Goal: Check status: Check status

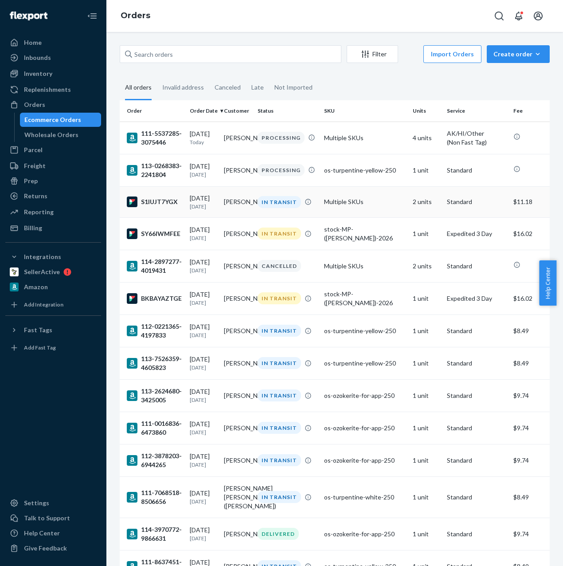
scroll to position [3, 0]
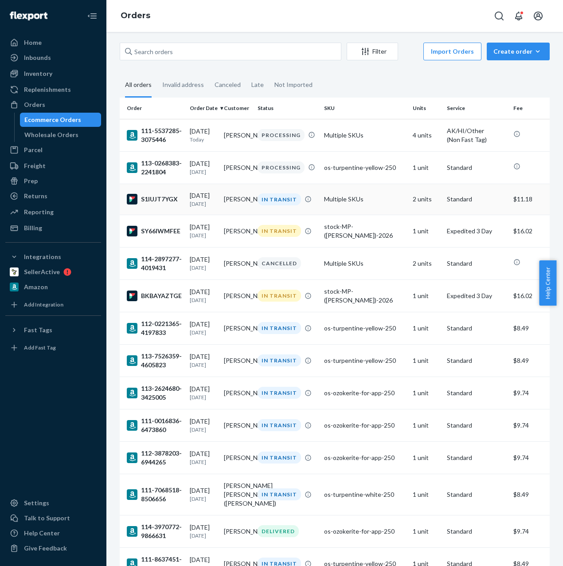
click at [336, 203] on td "Multiple SKUs" at bounding box center [364, 198] width 89 height 31
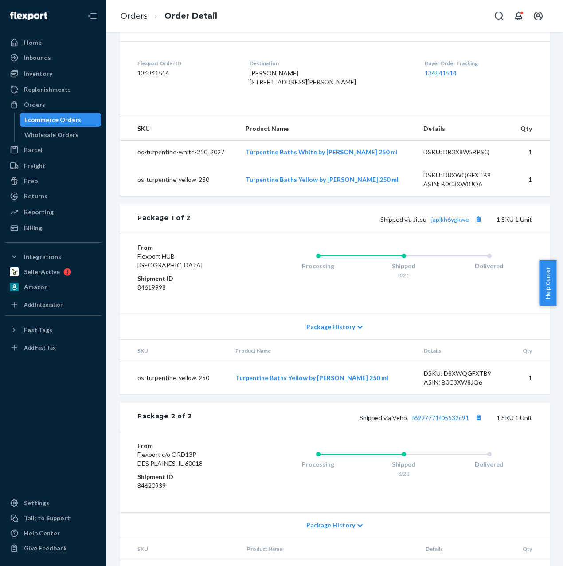
scroll to position [242, 0]
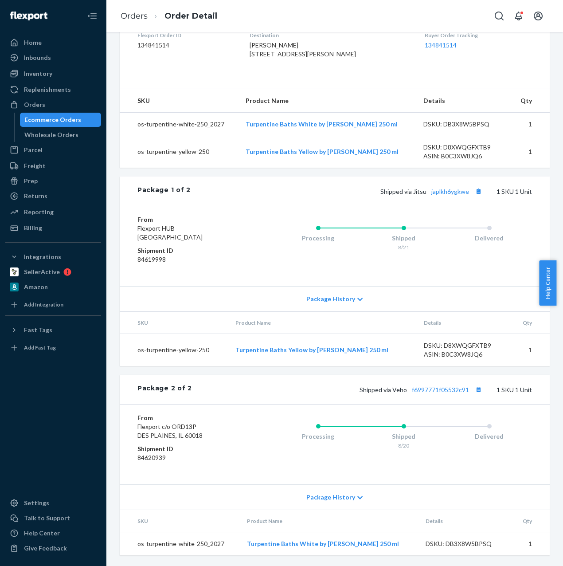
click at [548, 446] on div "Flexport Order # S1IUJT7YGX • Standard / $11.18 View Details Create Return Dupl…" at bounding box center [334, 183] width 443 height 744
drag, startPoint x: 472, startPoint y: 391, endPoint x: 355, endPoint y: 434, distance: 124.1
click at [472, 391] on button "Copy tracking number" at bounding box center [478, 389] width 12 height 12
click at [474, 461] on div "Processing Shipped 8/20 Delivered" at bounding box center [386, 444] width 292 height 62
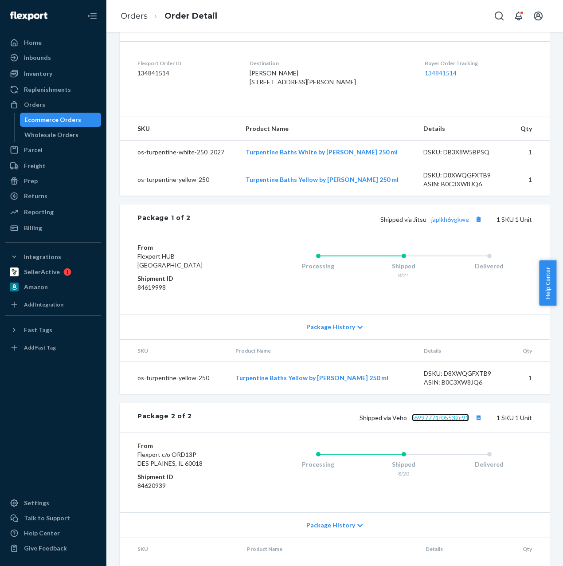
scroll to position [200, 0]
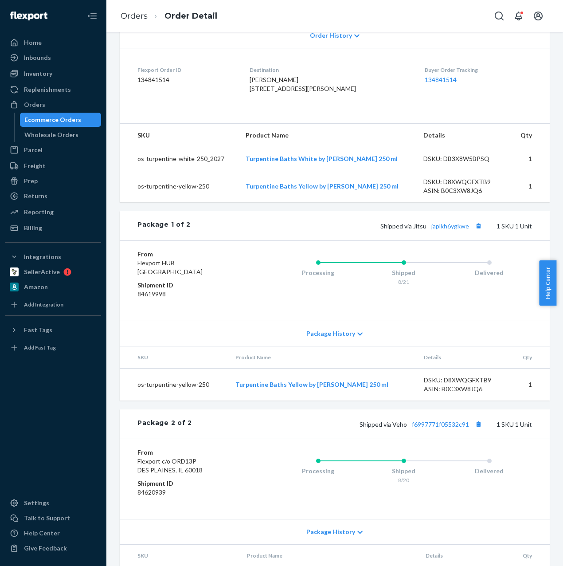
drag, startPoint x: 330, startPoint y: 95, endPoint x: 260, endPoint y: 98, distance: 70.1
click at [260, 93] on div "[PERSON_NAME] [STREET_ADDRESS][PERSON_NAME]" at bounding box center [330, 84] width 160 height 18
copy span "Chantilly, [GEOGRAPHIC_DATA] 20151-2519"
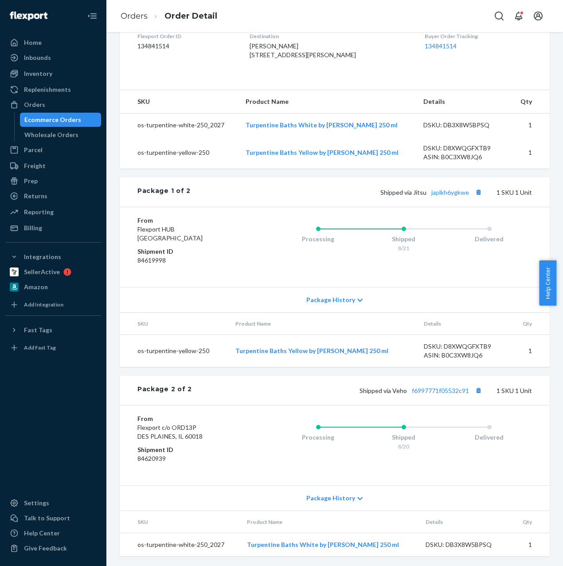
scroll to position [250, 0]
drag, startPoint x: 137, startPoint y: 389, endPoint x: 190, endPoint y: 386, distance: 52.3
click at [190, 386] on div "Package 2 of 2 Shipped via Veho f6997771f05532c91 1 SKU 1 Unit" at bounding box center [335, 388] width 430 height 29
copy div "Package 2 of 2"
click at [437, 27] on div "Orders Order Detail" at bounding box center [334, 16] width 456 height 32
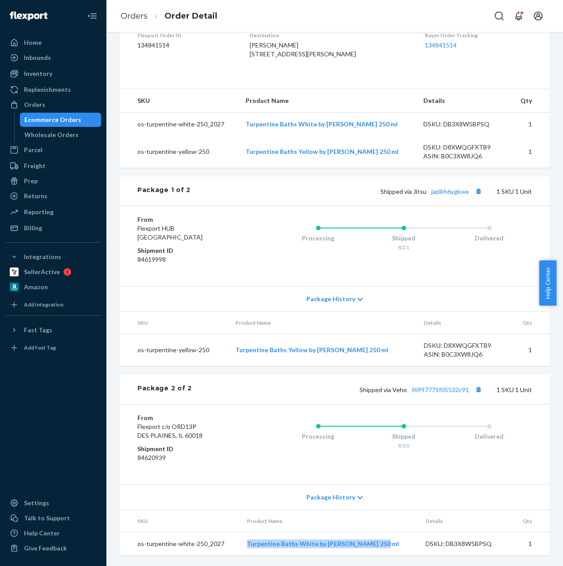
drag, startPoint x: 388, startPoint y: 544, endPoint x: 250, endPoint y: 545, distance: 137.8
click at [250, 545] on td "Turpentine Baths White by [PERSON_NAME] 250 ml" at bounding box center [329, 543] width 179 height 23
copy link "Turpentine Baths White by [PERSON_NAME] 250 ml"
click at [463, 502] on div "Package History" at bounding box center [335, 496] width 430 height 25
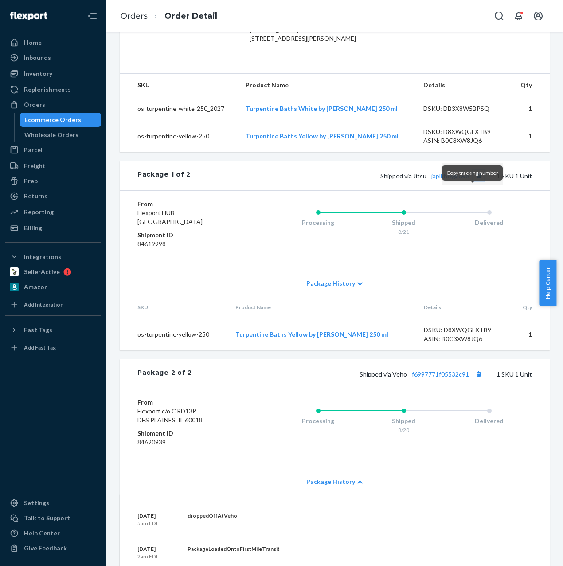
click at [472, 181] on button "Copy tracking number" at bounding box center [478, 176] width 12 height 12
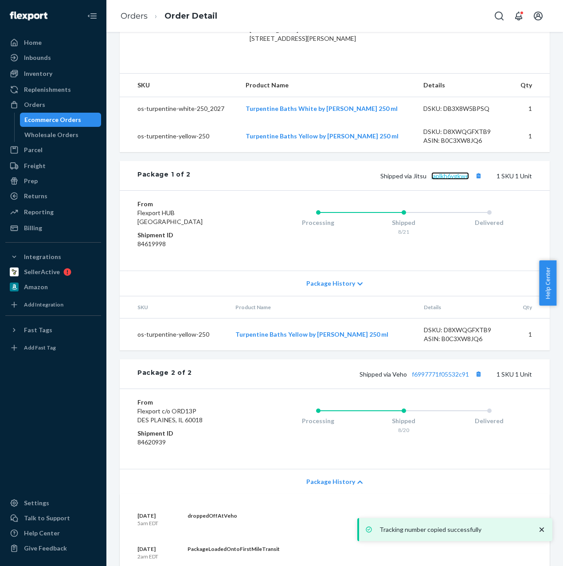
click at [444, 179] on link "japlkh6ygkwe" at bounding box center [450, 176] width 38 height 8
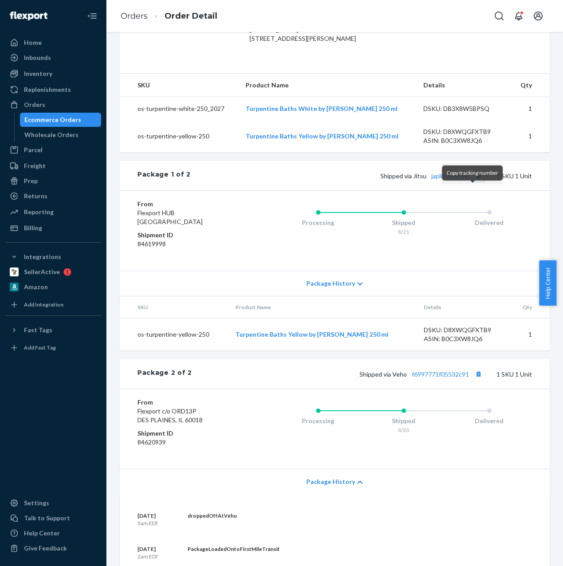
click at [472, 181] on button "Copy tracking number" at bounding box center [478, 176] width 12 height 12
click at [127, 17] on link "Orders" at bounding box center [134, 16] width 27 height 10
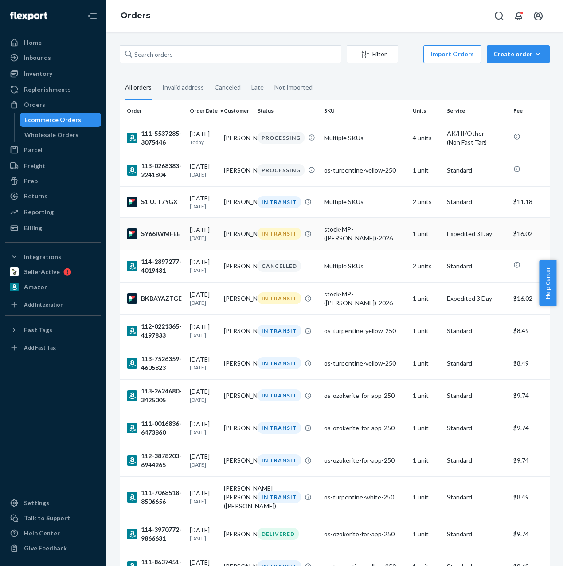
click at [369, 236] on div "stock-MP-([PERSON_NAME])-2026" at bounding box center [365, 234] width 82 height 18
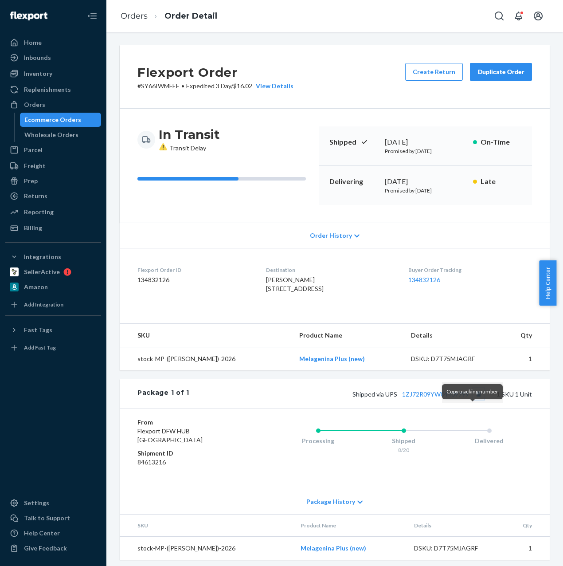
click at [472, 399] on button "Copy tracking number" at bounding box center [478, 394] width 12 height 12
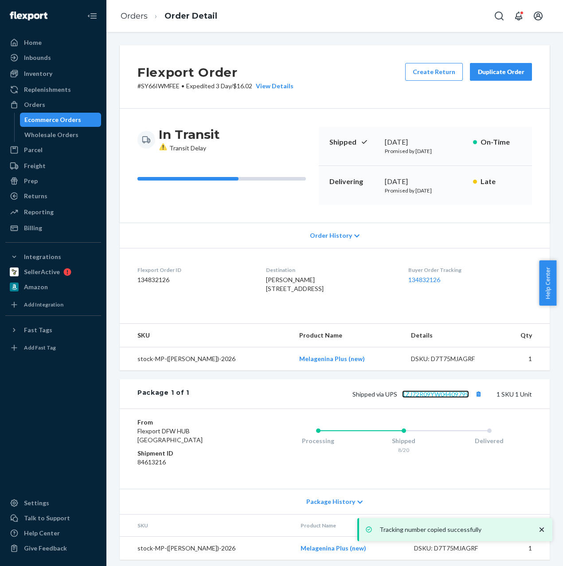
click at [454, 398] on link "1ZJ72R09YW04409799" at bounding box center [435, 394] width 67 height 8
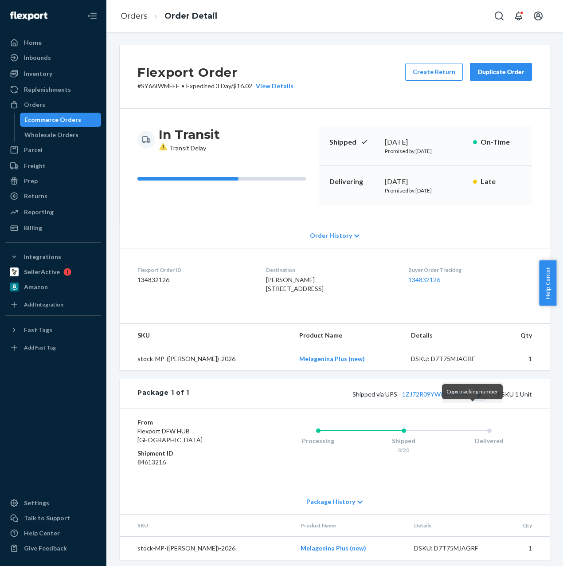
click at [472, 399] on button "Copy tracking number" at bounding box center [478, 394] width 12 height 12
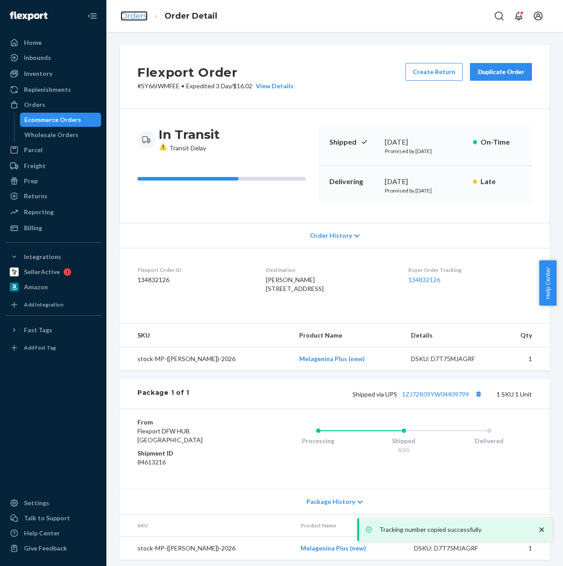
click at [134, 18] on link "Orders" at bounding box center [134, 16] width 27 height 10
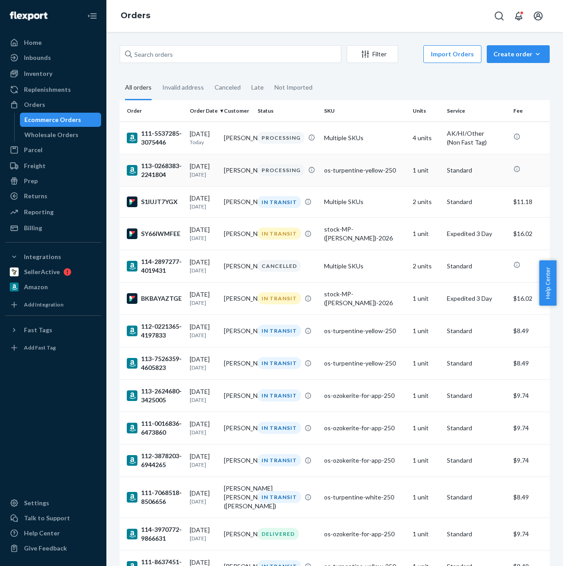
click at [326, 172] on div "os-turpentine-yellow-250" at bounding box center [365, 170] width 82 height 9
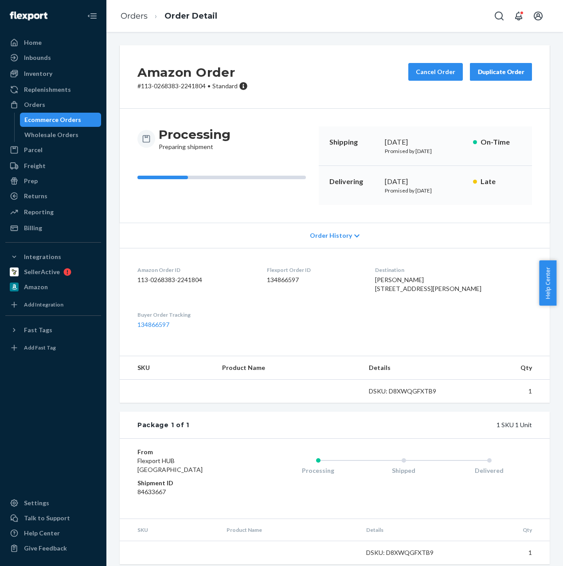
click at [516, 72] on div "Duplicate Order" at bounding box center [500, 71] width 47 height 9
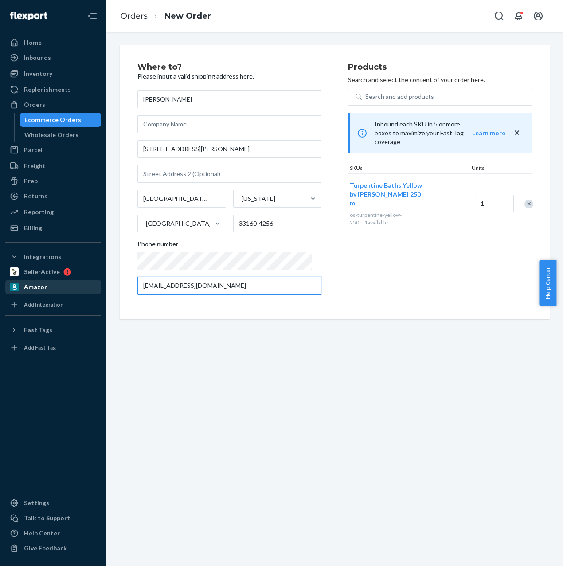
drag, startPoint x: 291, startPoint y: 287, endPoint x: 67, endPoint y: 289, distance: 223.4
click at [75, 288] on div "Home Inbounds Shipping Plans Problems Inventory Products Replenishments Orders …" at bounding box center [281, 283] width 563 height 566
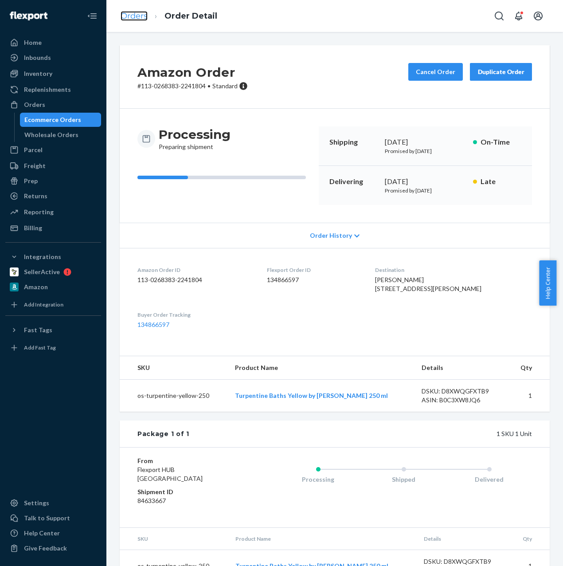
click at [130, 20] on link "Orders" at bounding box center [134, 16] width 27 height 10
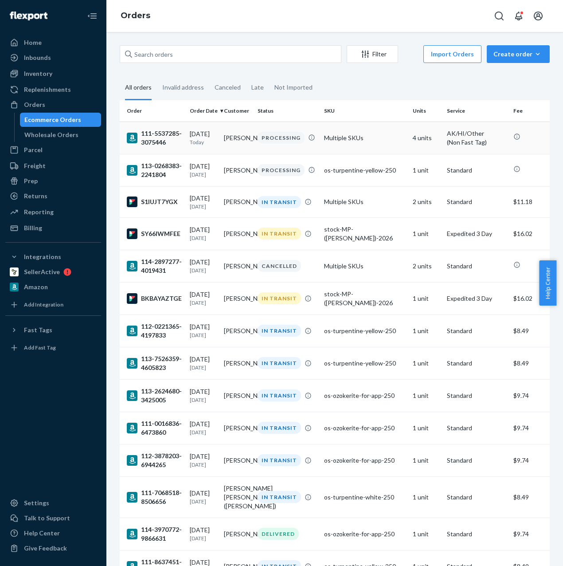
click at [357, 138] on td "Multiple SKUs" at bounding box center [364, 137] width 89 height 32
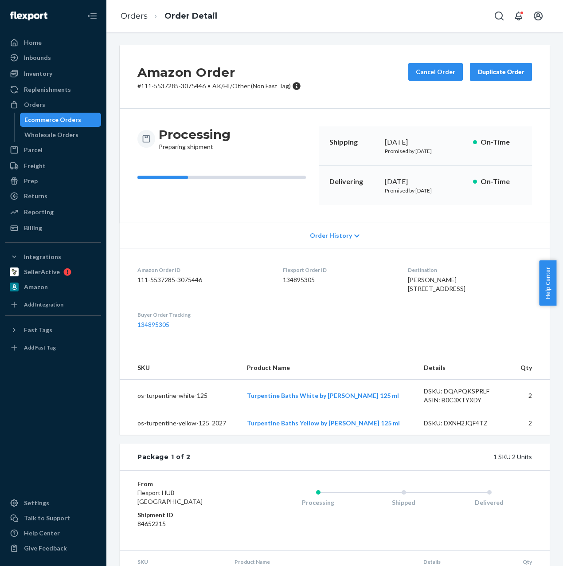
click at [489, 71] on div "Duplicate Order" at bounding box center [500, 71] width 47 height 9
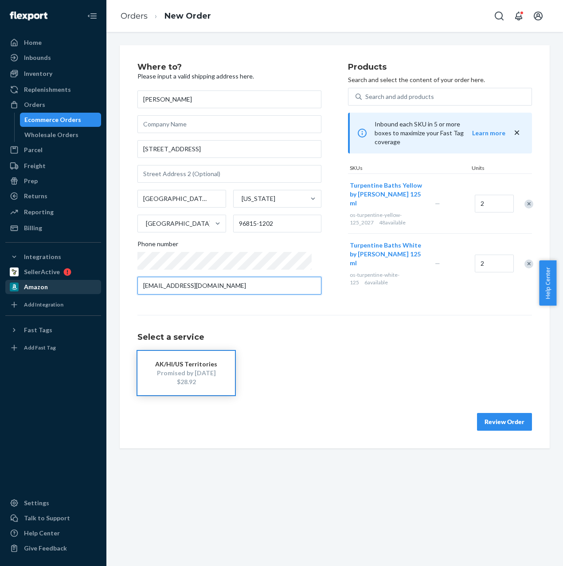
drag, startPoint x: 257, startPoint y: 286, endPoint x: 69, endPoint y: 288, distance: 187.9
click at [91, 286] on div "Home Inbounds Shipping Plans Problems Inventory Products Replenishments Orders …" at bounding box center [281, 283] width 563 height 566
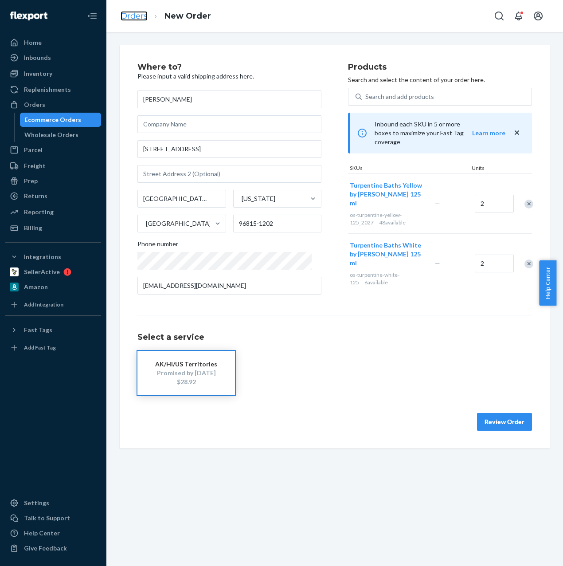
click at [139, 16] on link "Orders" at bounding box center [134, 16] width 27 height 10
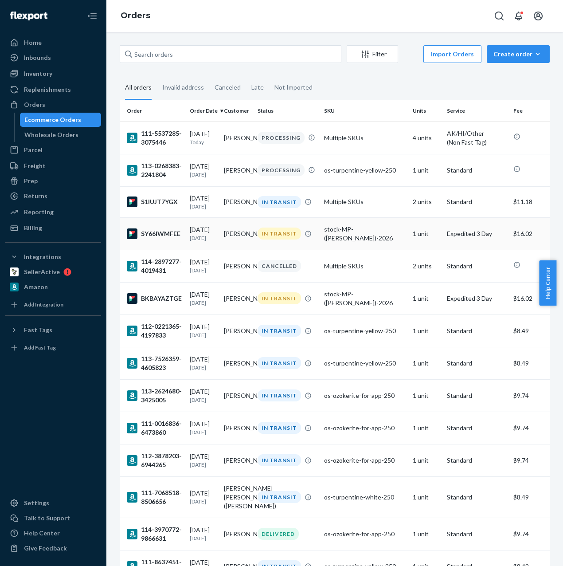
click at [223, 233] on td "[PERSON_NAME]" at bounding box center [237, 233] width 34 height 32
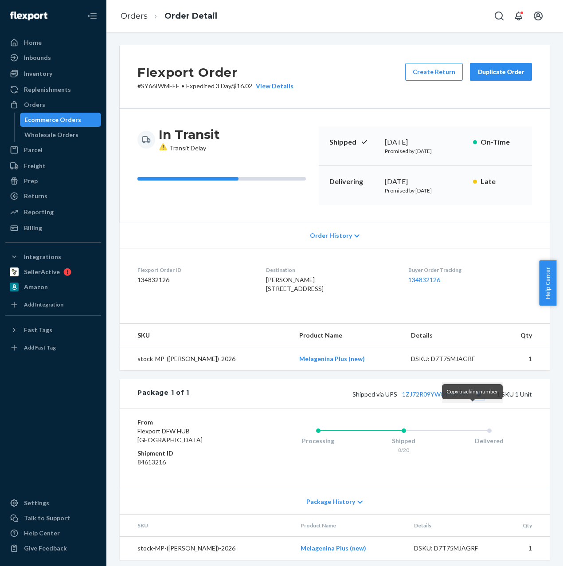
click at [472, 399] on button "Copy tracking number" at bounding box center [478, 394] width 12 height 12
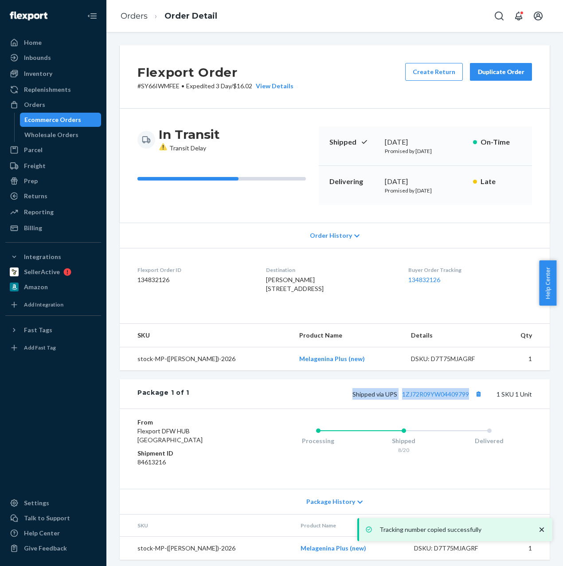
drag, startPoint x: 400, startPoint y: 413, endPoint x: 463, endPoint y: 410, distance: 63.0
click at [463, 399] on div "Shipped via UPS 1ZJ72R09YW04409799 1 SKU 1 Unit" at bounding box center [360, 394] width 343 height 12
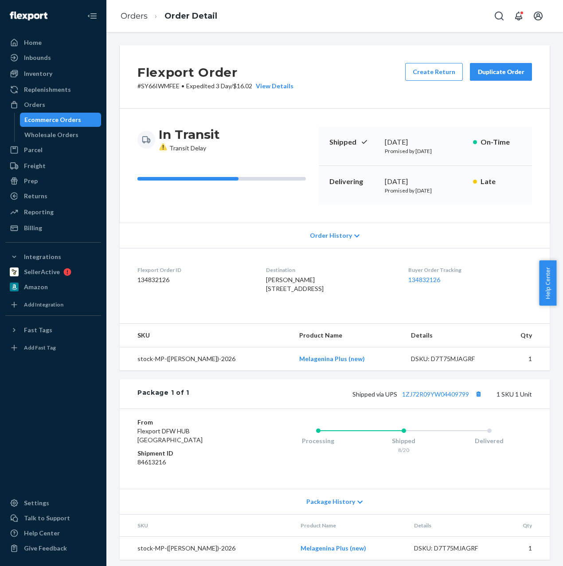
drag, startPoint x: 482, startPoint y: 313, endPoint x: 452, endPoint y: 382, distance: 75.2
click at [482, 296] on div "Buyer Order Tracking 134832126" at bounding box center [470, 281] width 124 height 31
click at [436, 398] on link "1ZJ72R09YW04409799" at bounding box center [435, 394] width 67 height 8
click at [472, 399] on button "Copy tracking number" at bounding box center [478, 394] width 12 height 12
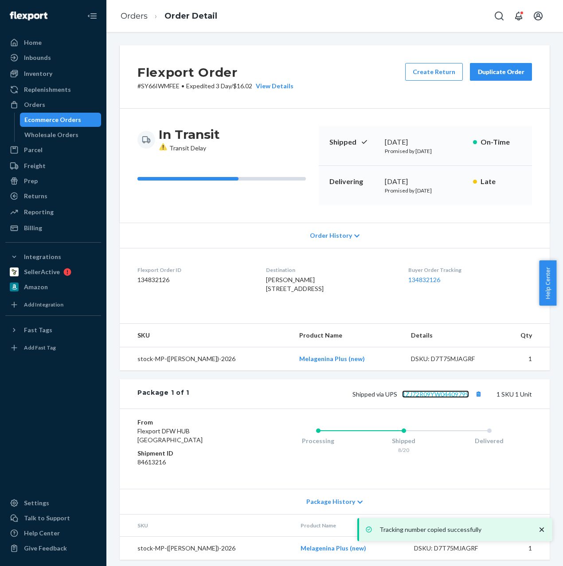
click at [435, 398] on link "1ZJ72R09YW04409799" at bounding box center [435, 394] width 67 height 8
